Goal: Task Accomplishment & Management: Use online tool/utility

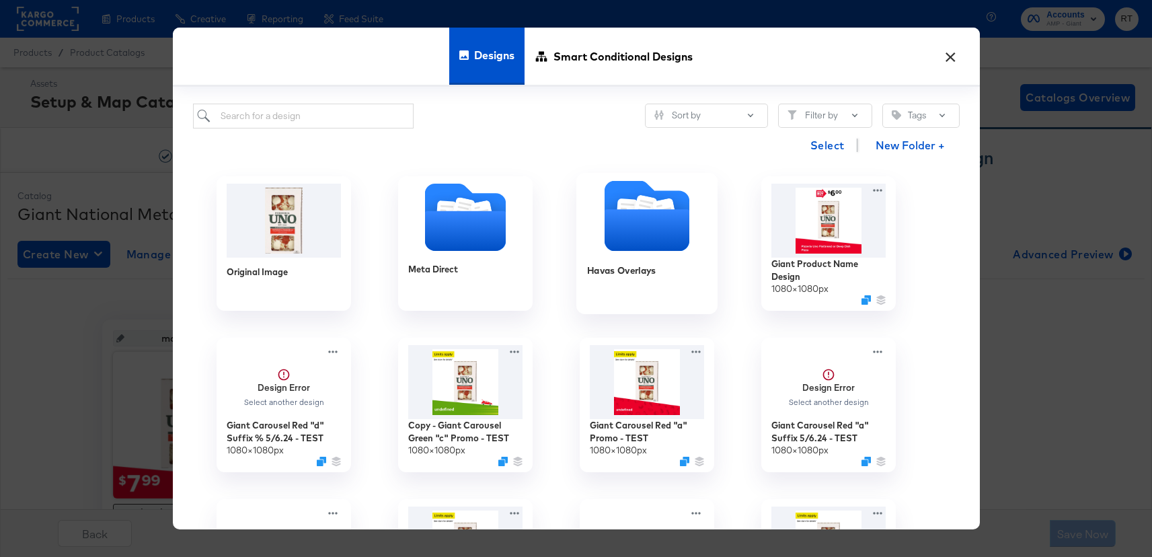
scroll to position [67, 0]
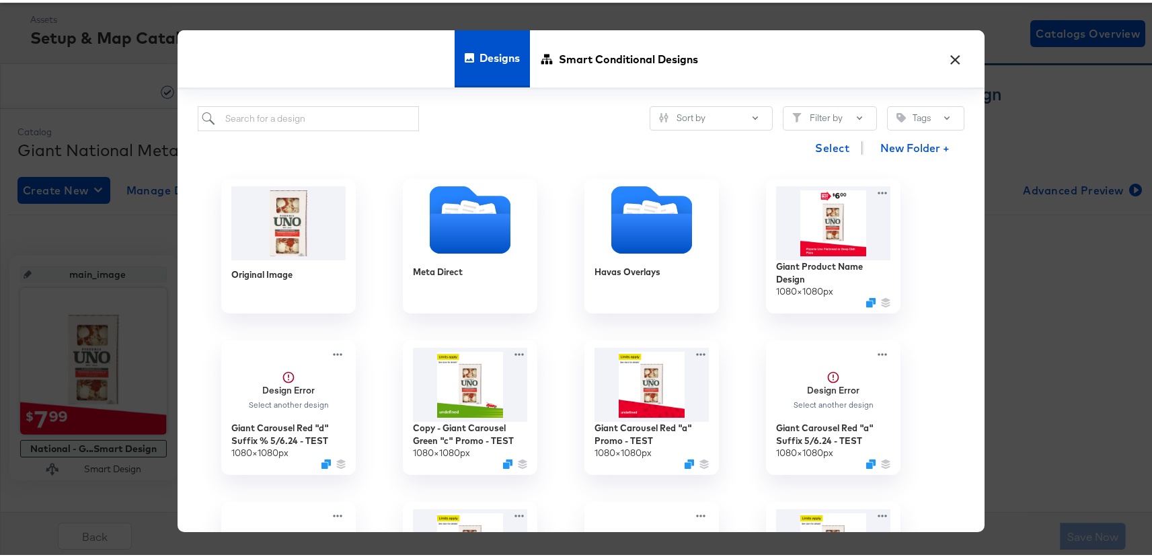
click at [954, 61] on button "×" at bounding box center [956, 53] width 24 height 24
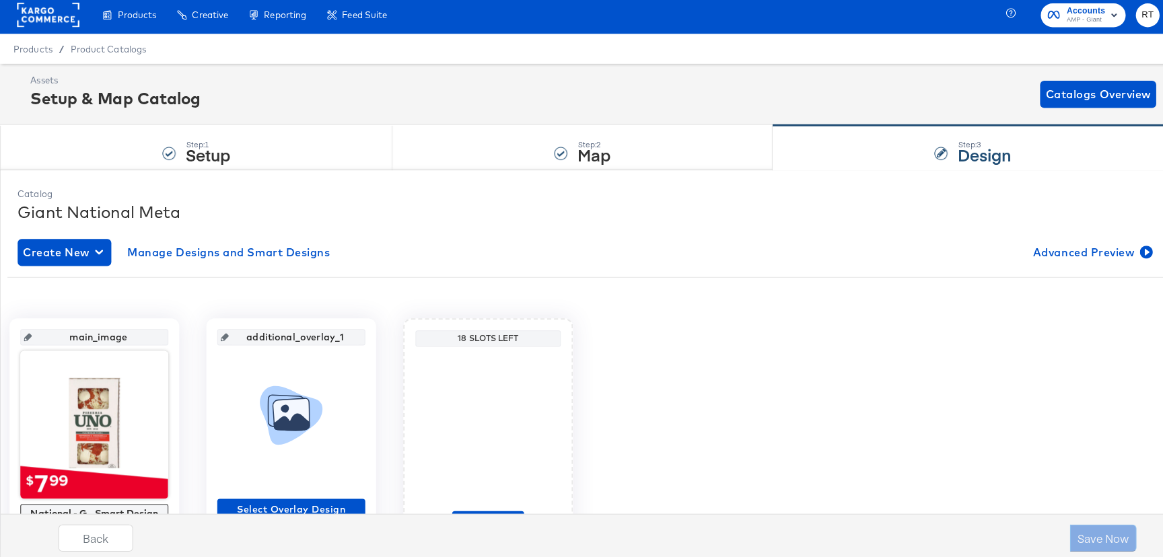
scroll to position [0, 0]
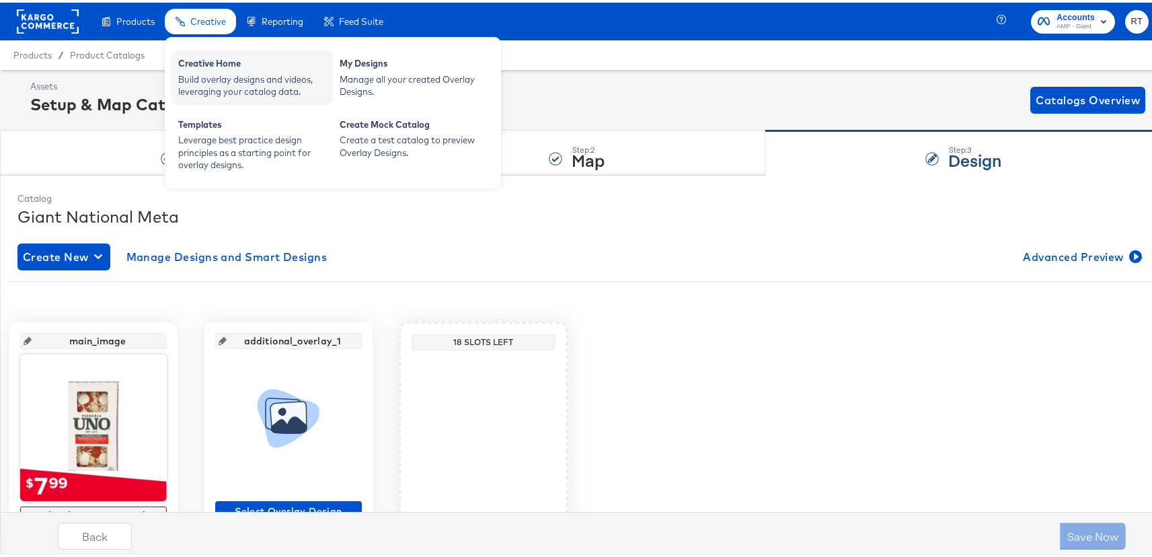
click at [235, 81] on div "Build overlay designs and videos, leveraging your catalog data." at bounding box center [252, 83] width 148 height 25
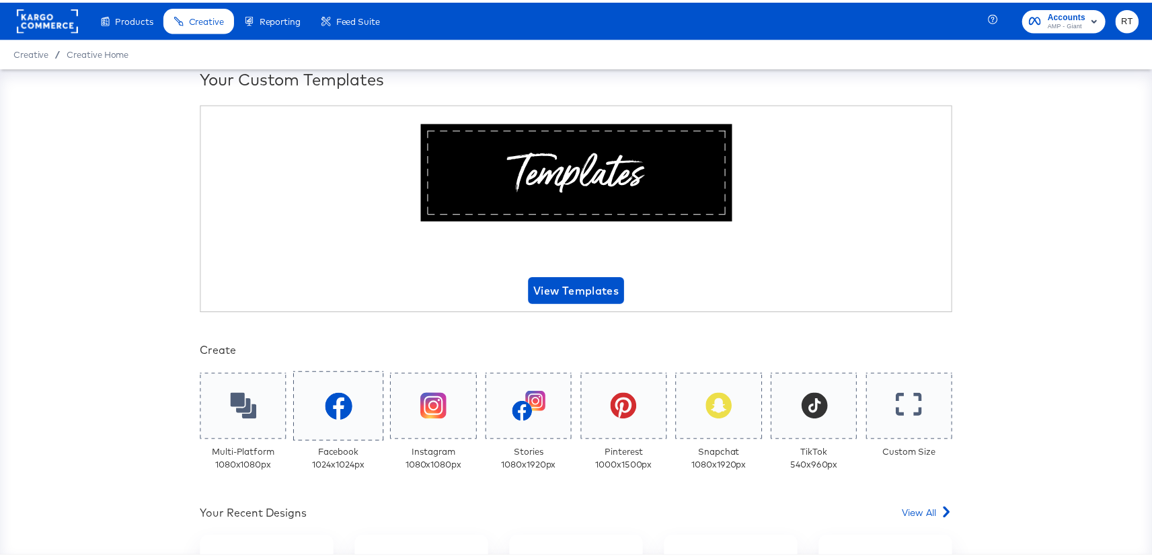
scroll to position [447, 0]
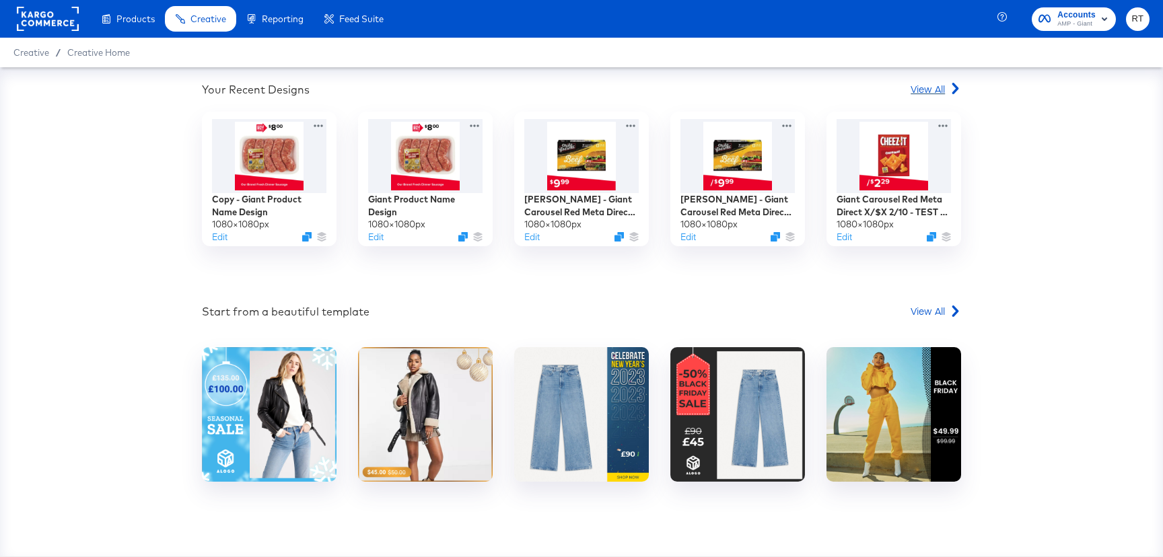
click at [918, 89] on span "View All" at bounding box center [927, 88] width 34 height 13
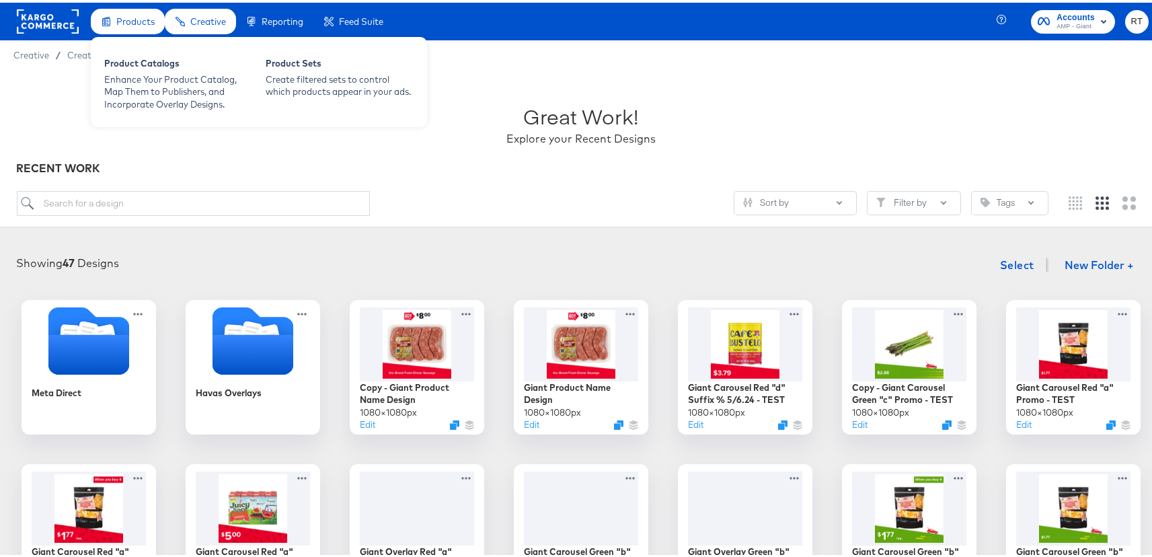
click at [147, 19] on span "Products" at bounding box center [135, 18] width 38 height 11
click at [143, 63] on div "Product Catalogs" at bounding box center [178, 62] width 148 height 16
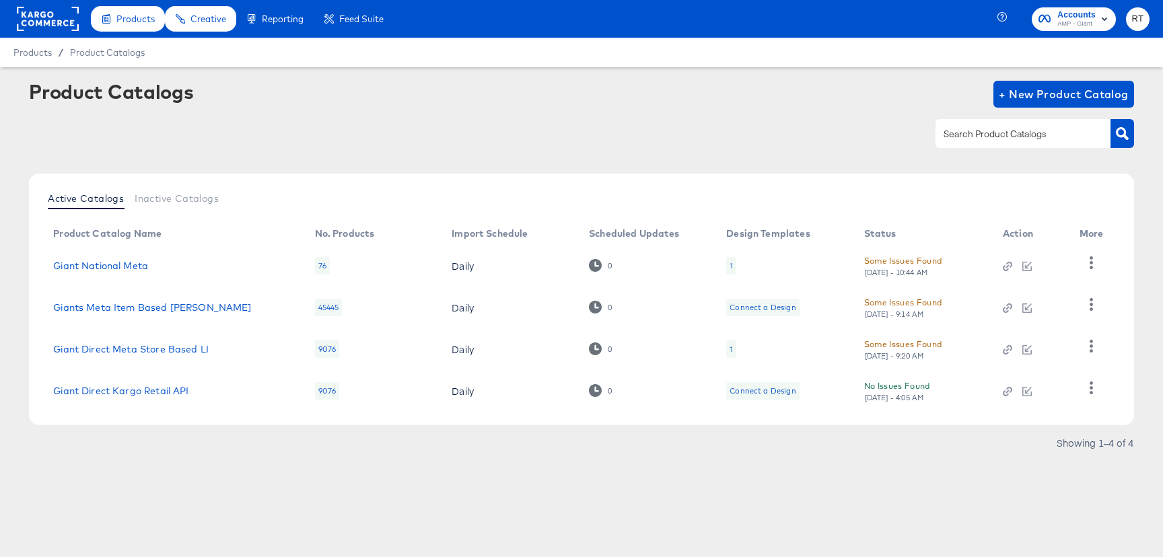
click at [733, 264] on div "1" at bounding box center [731, 265] width 10 height 17
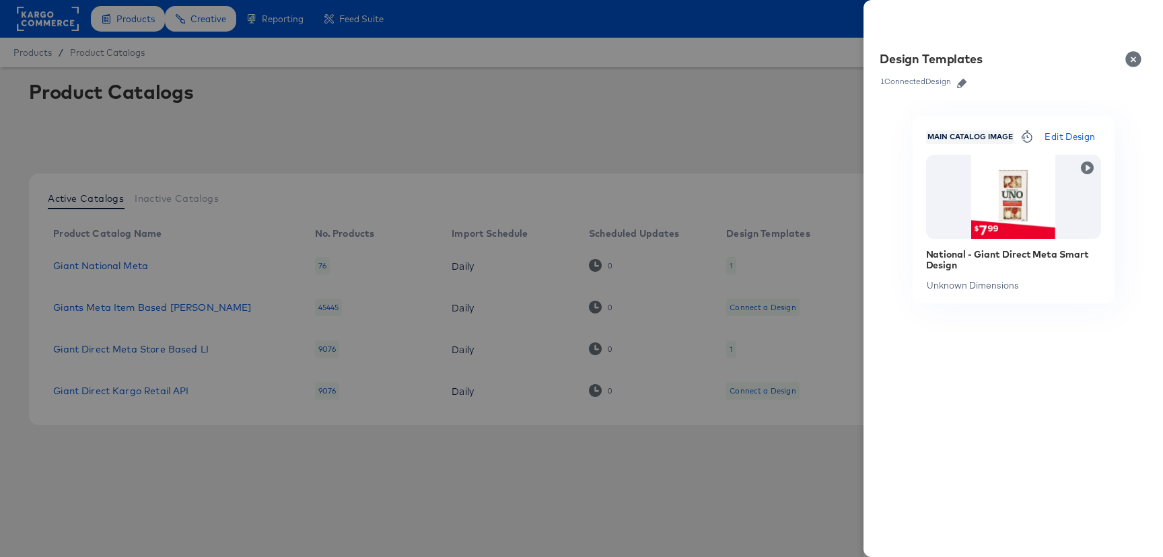
click at [964, 83] on icon "button" at bounding box center [961, 83] width 9 height 9
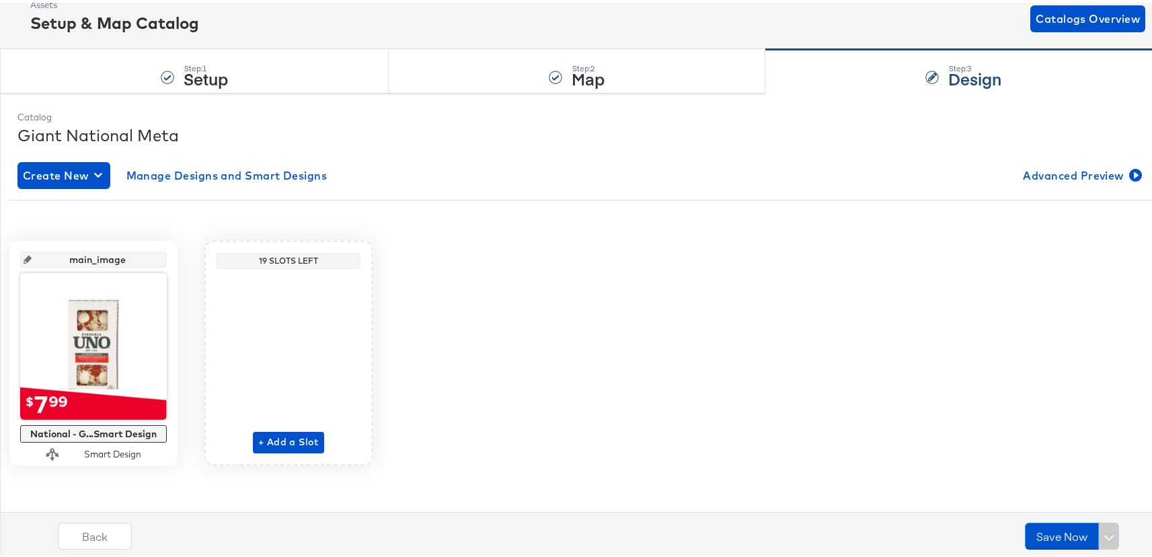
scroll to position [84, 0]
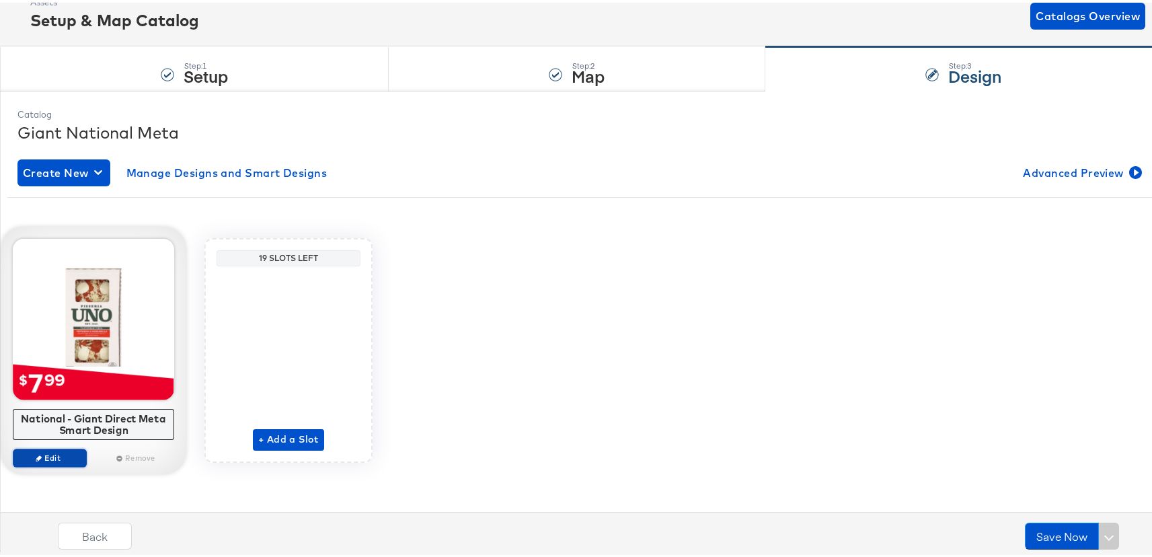
click at [81, 453] on span "Edit" at bounding box center [50, 455] width 62 height 10
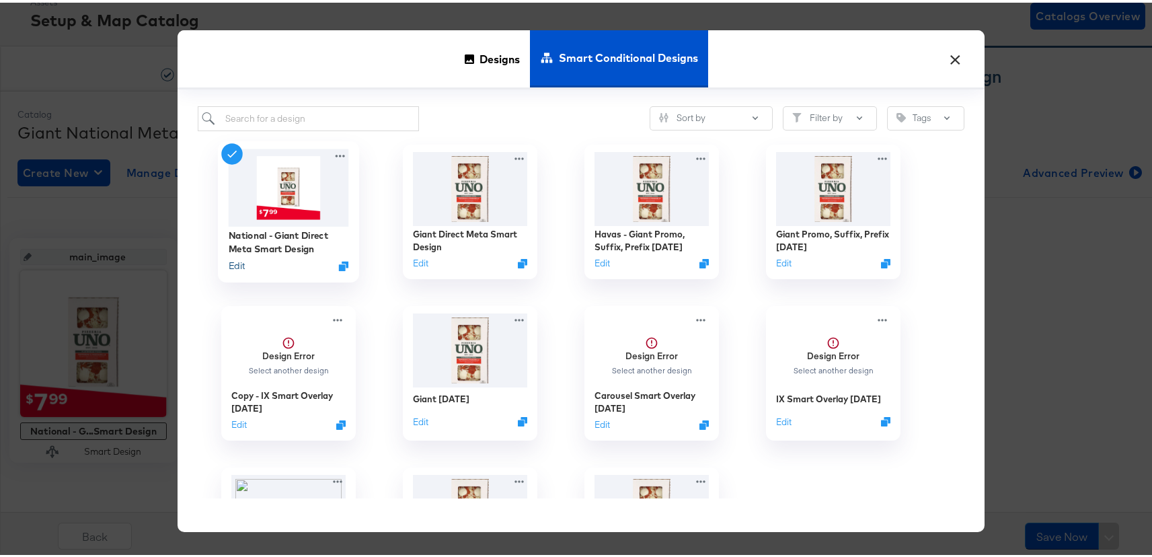
click at [234, 262] on button "Edit" at bounding box center [237, 263] width 16 height 13
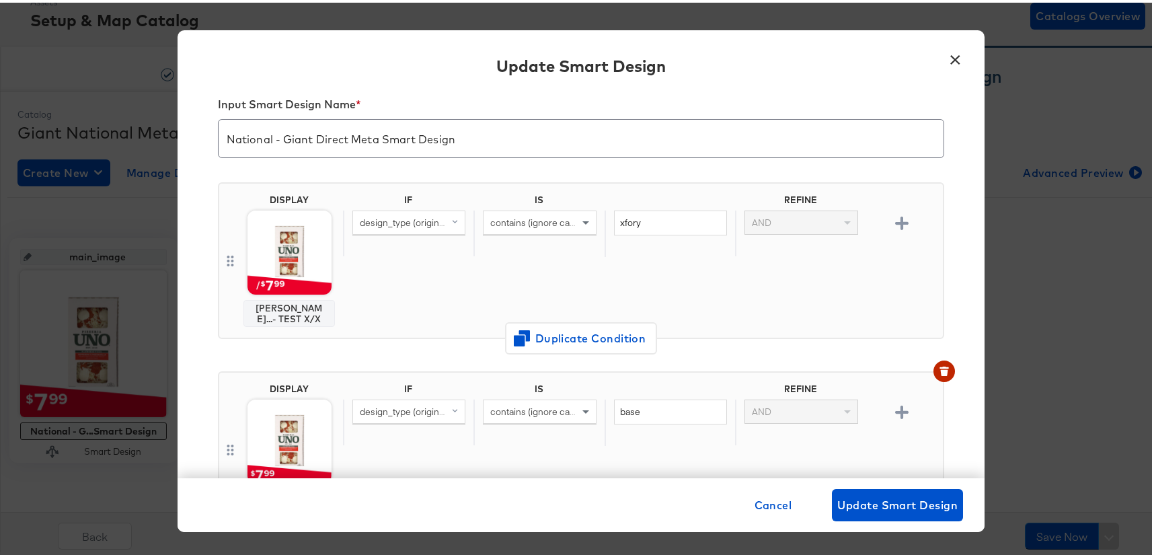
scroll to position [22, 0]
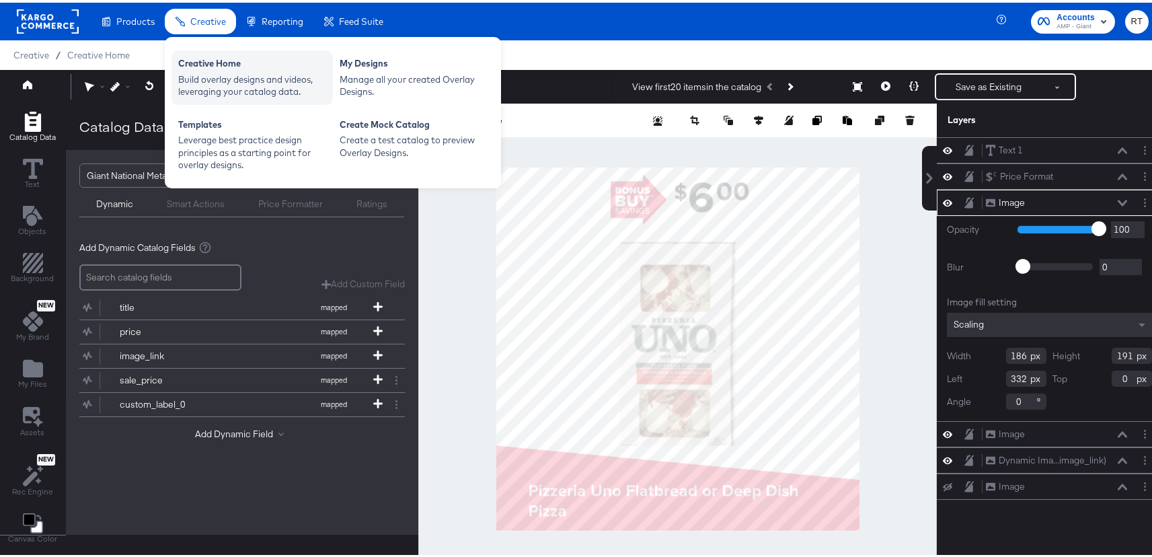
click at [238, 91] on div "Build overlay designs and videos, leveraging your catalog data." at bounding box center [252, 83] width 148 height 25
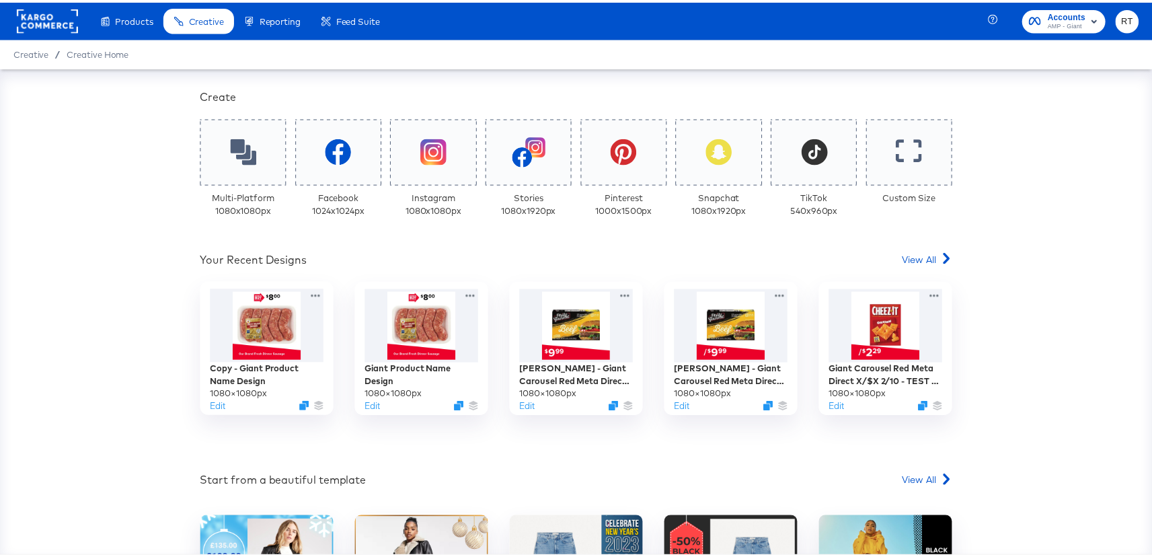
scroll to position [279, 0]
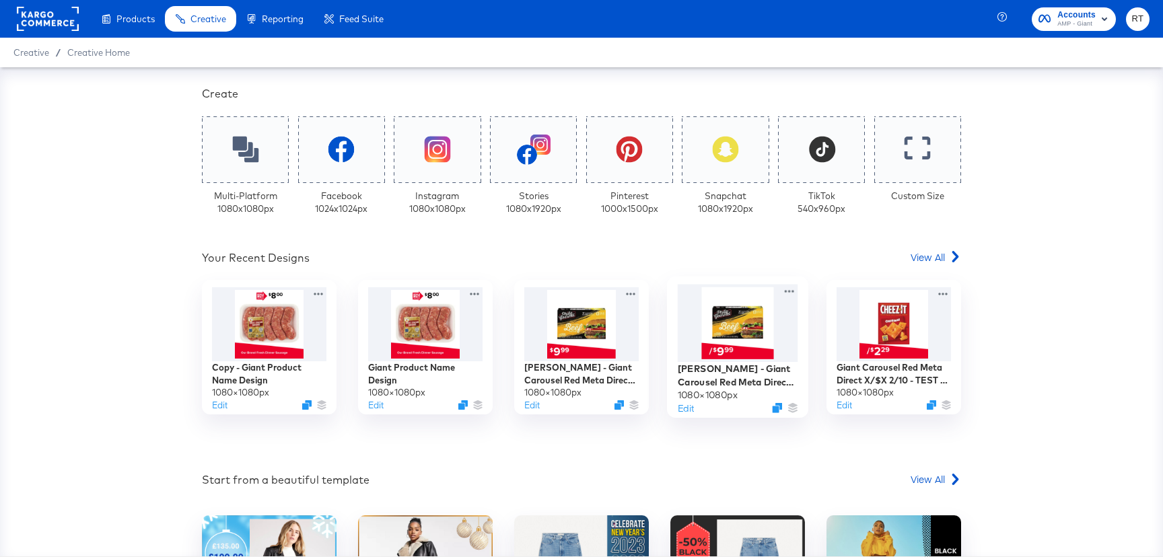
click at [741, 336] on div at bounding box center [737, 323] width 120 height 77
